Goal: Transaction & Acquisition: Book appointment/travel/reservation

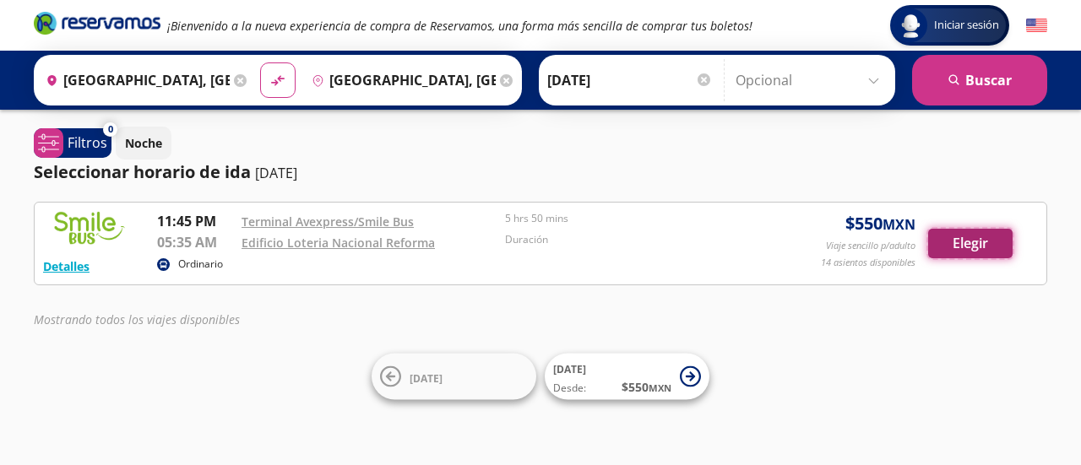
click at [970, 247] on button "Elegir" at bounding box center [970, 244] width 84 height 30
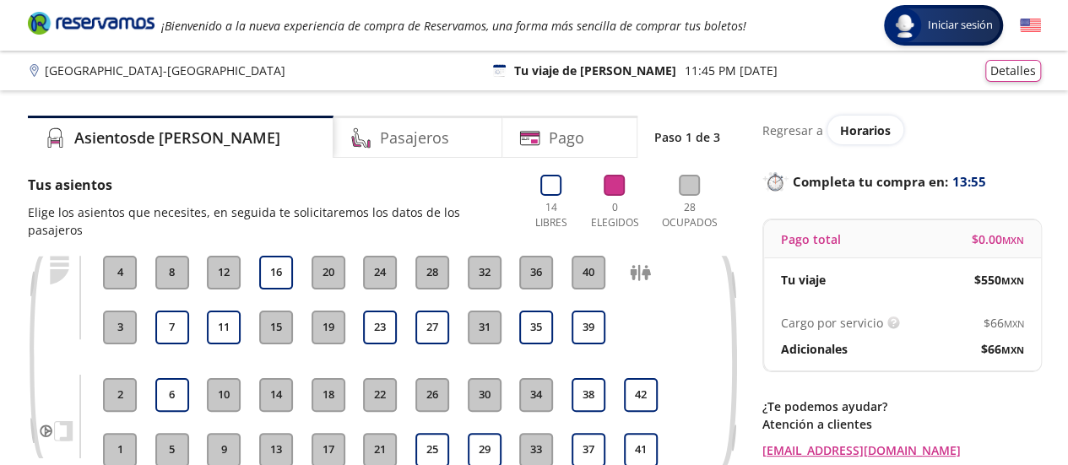
scroll to position [84, 0]
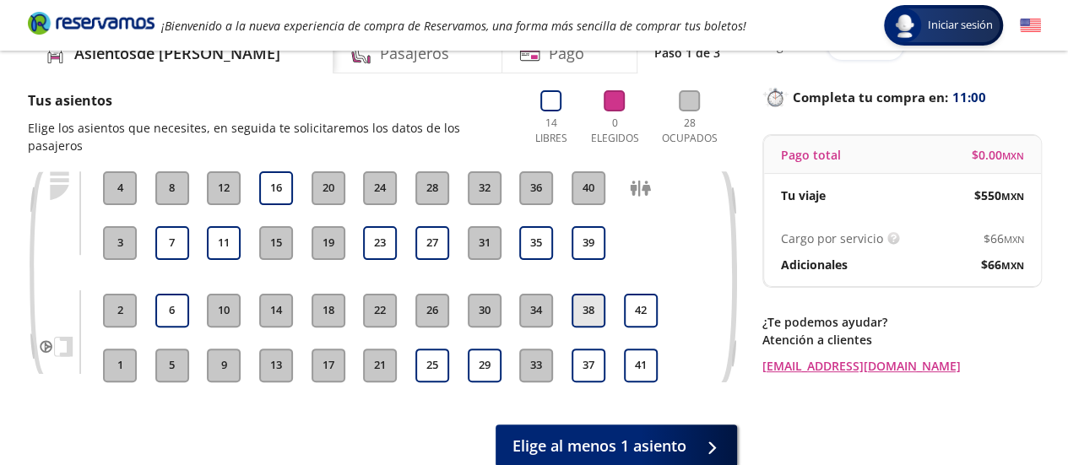
click at [601, 295] on button "38" at bounding box center [589, 311] width 34 height 34
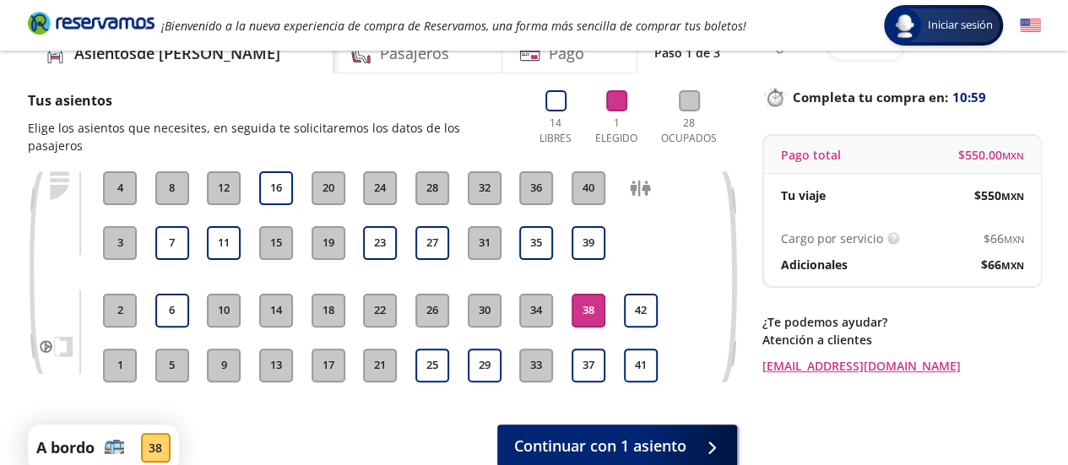
scroll to position [169, 0]
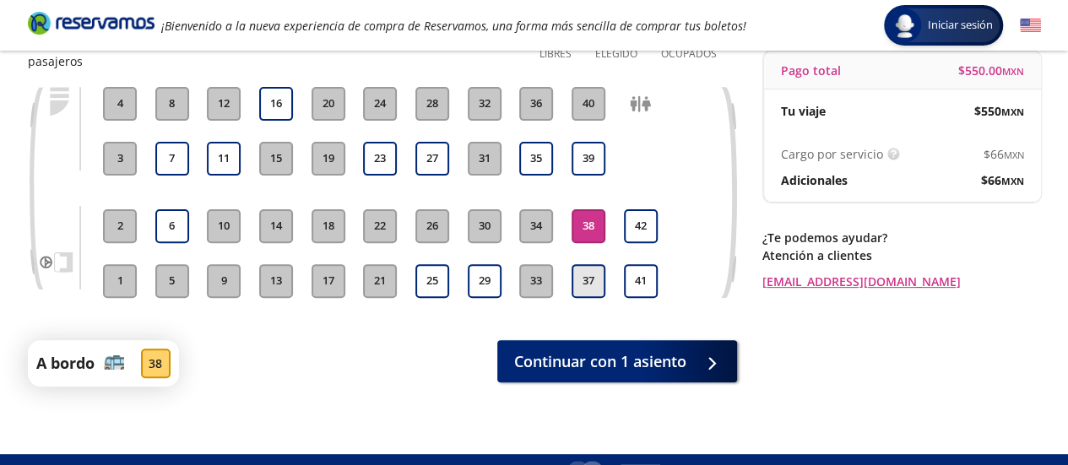
click at [587, 273] on button "37" at bounding box center [589, 281] width 34 height 34
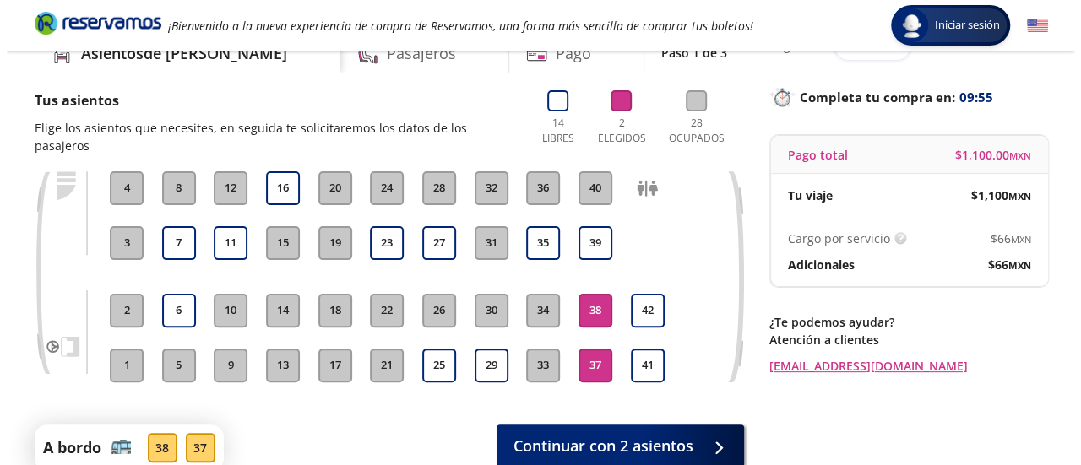
scroll to position [0, 0]
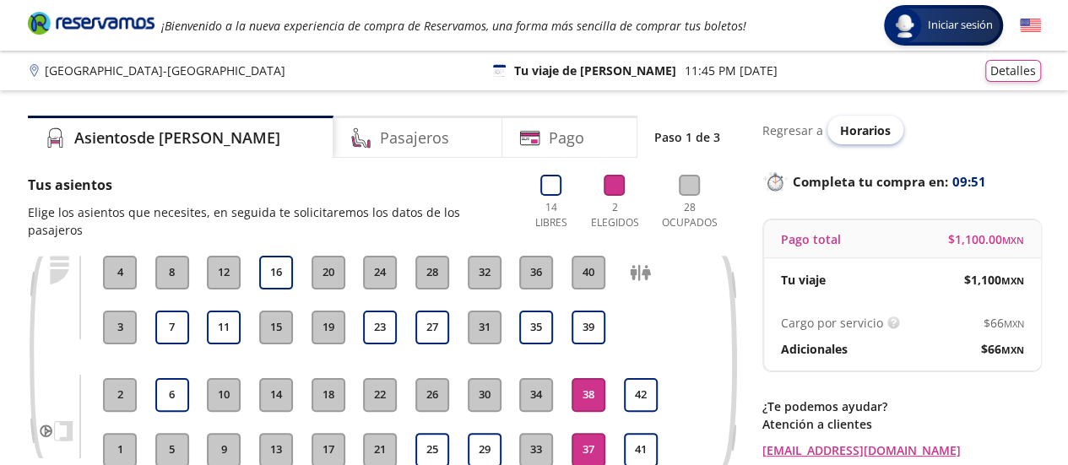
click at [861, 132] on span "Horarios" at bounding box center [865, 130] width 51 height 16
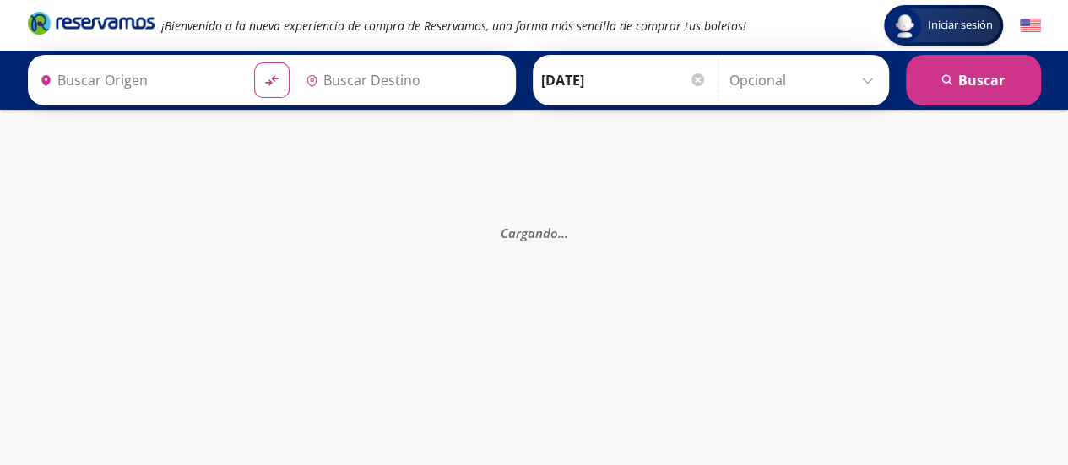
type input "[GEOGRAPHIC_DATA], [GEOGRAPHIC_DATA]"
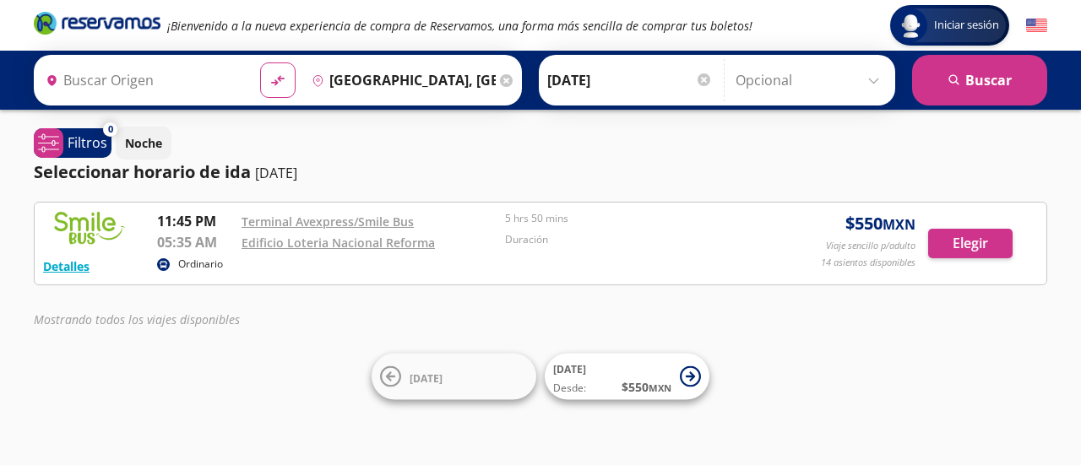
type input "[GEOGRAPHIC_DATA], [GEOGRAPHIC_DATA]"
click at [698, 80] on div at bounding box center [704, 79] width 13 height 13
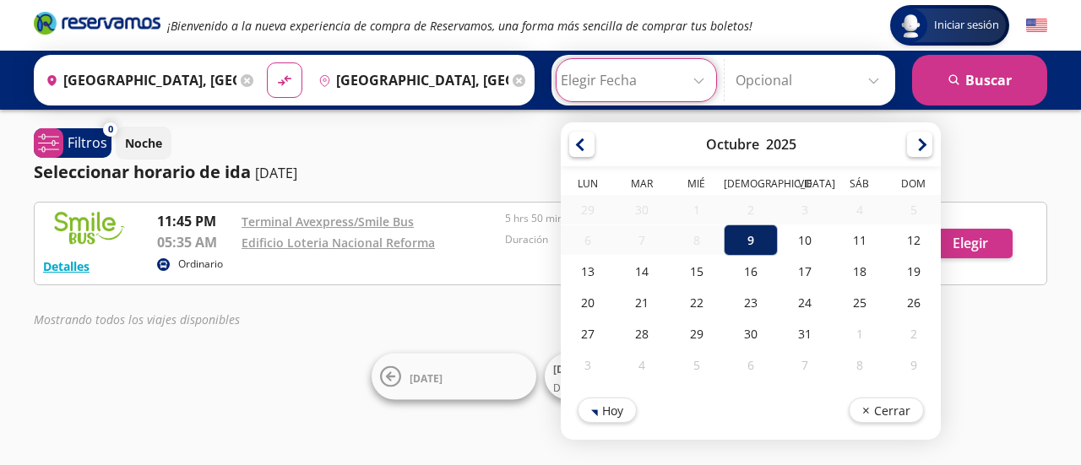
click at [742, 234] on div "9" at bounding box center [751, 240] width 54 height 31
type input "[DATE]"
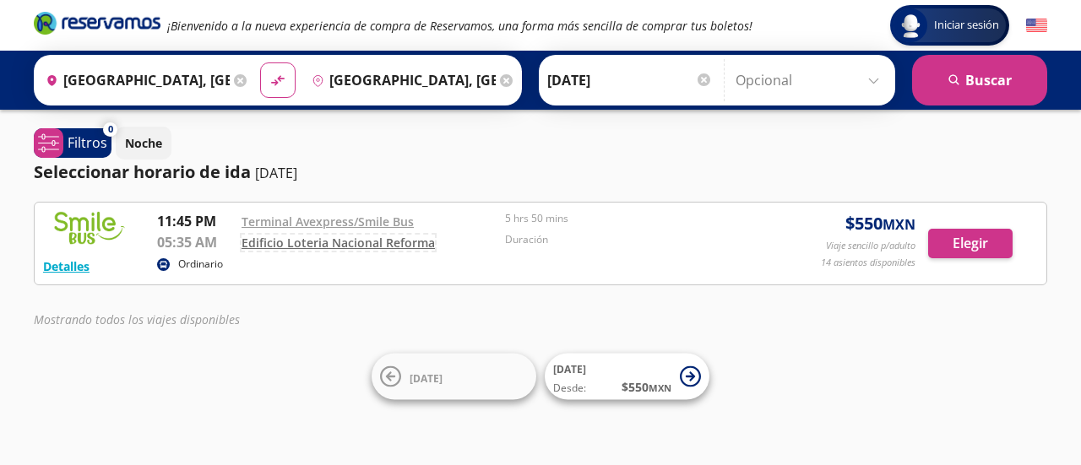
click at [332, 241] on link "Edificio Loteria Nacional Reforma" at bounding box center [338, 243] width 193 height 16
